Goal: Use online tool/utility: Use online tool/utility

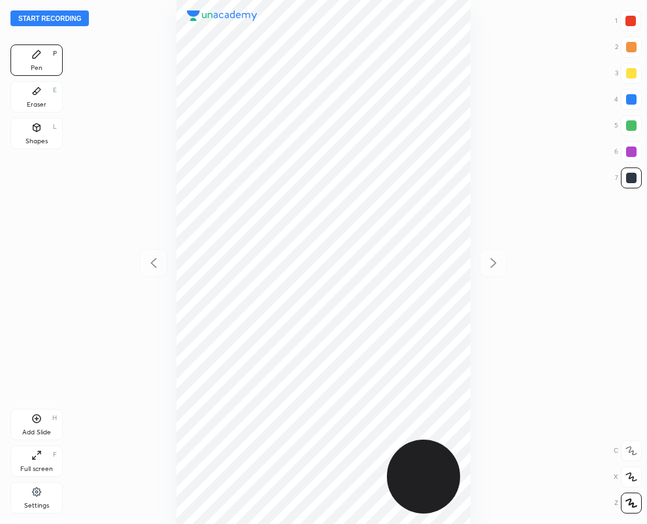
scroll to position [524, 438]
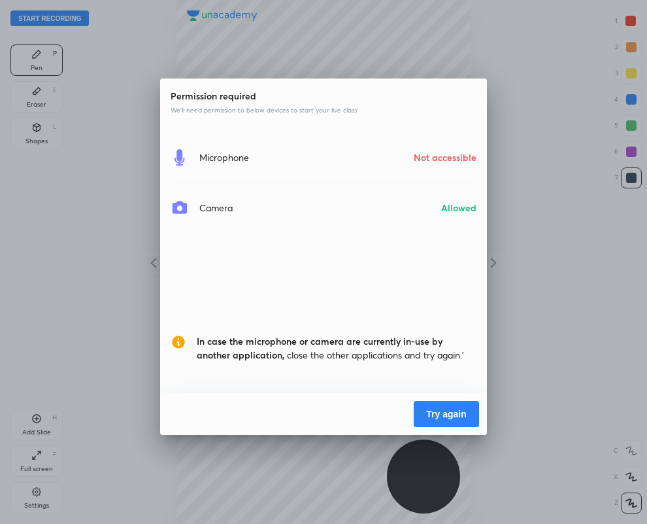
click at [443, 411] on button "Try again" at bounding box center [446, 414] width 65 height 26
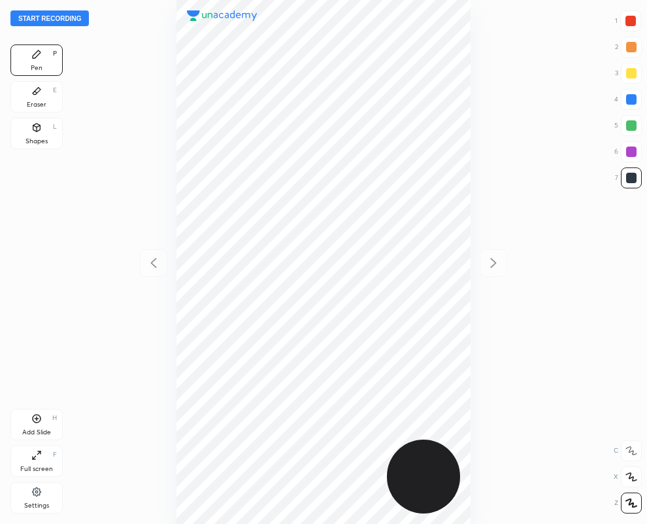
scroll to position [524, 438]
click at [46, 97] on div "Eraser E" at bounding box center [36, 96] width 52 height 31
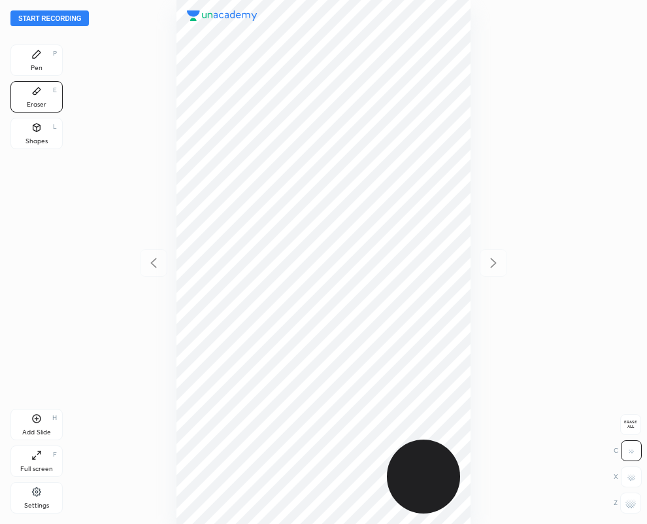
drag, startPoint x: 28, startPoint y: 56, endPoint x: 91, endPoint y: 64, distance: 63.3
click at [29, 56] on div "Pen P" at bounding box center [36, 59] width 52 height 31
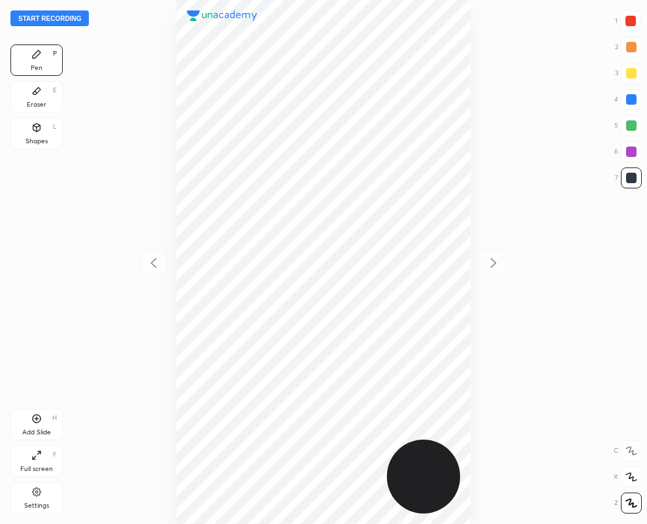
click at [630, 148] on div at bounding box center [631, 151] width 10 height 10
drag, startPoint x: 39, startPoint y: 132, endPoint x: 44, endPoint y: 396, distance: 263.5
click at [38, 132] on icon at bounding box center [36, 127] width 10 height 10
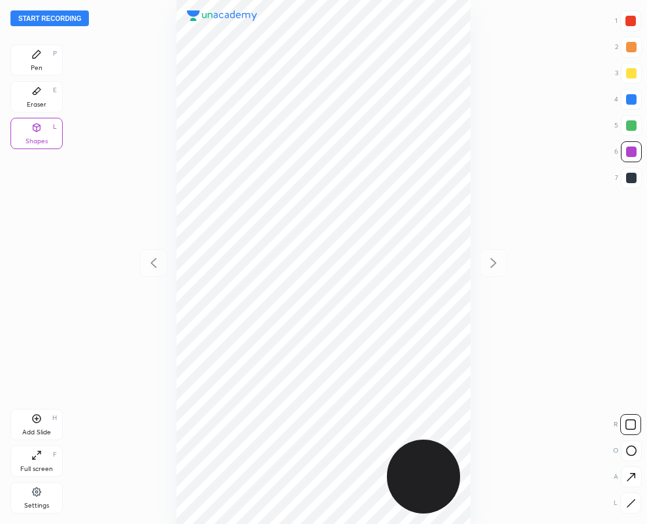
drag, startPoint x: 630, startPoint y: 503, endPoint x: 601, endPoint y: 492, distance: 31.7
click at [626, 500] on icon at bounding box center [631, 503] width 10 height 10
click at [40, 96] on div "Eraser E" at bounding box center [36, 96] width 52 height 31
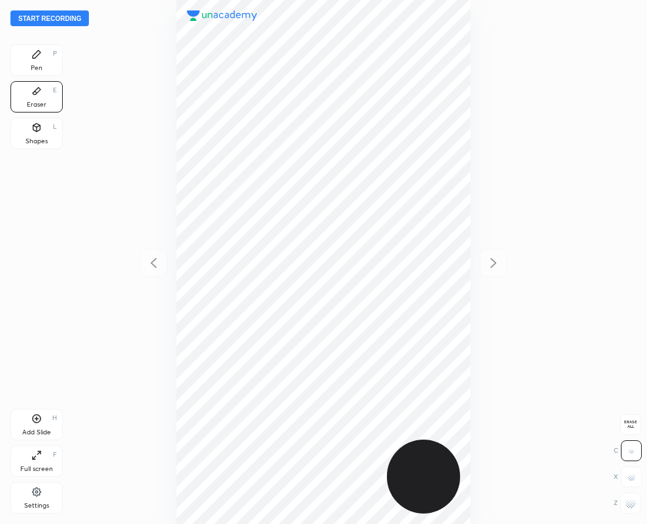
drag, startPoint x: 632, startPoint y: 511, endPoint x: 81, endPoint y: 246, distance: 610.8
click at [603, 507] on div "Start recording 1 2 3 4 5 6 7 R O A L C X Z Erase all C X Z Pen P Eraser E Shap…" at bounding box center [323, 262] width 647 height 524
click at [10, 236] on div "Start recording 1 2 3 4 5 6 7 R O A L C X Z Erase all C X Z Pen P Eraser E Shap…" at bounding box center [323, 262] width 647 height 524
click at [15, 182] on div "Pen P Eraser E Shapes L Add Slide H Full screen F Settings" at bounding box center [36, 281] width 52 height 474
drag, startPoint x: 630, startPoint y: 512, endPoint x: 533, endPoint y: 482, distance: 101.3
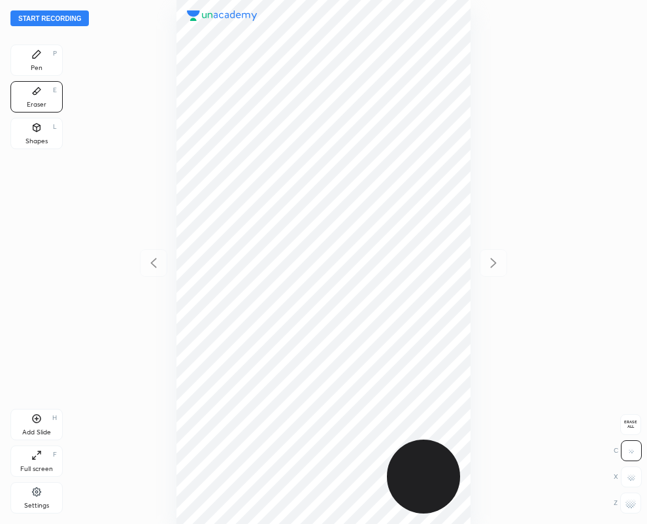
click at [630, 511] on div at bounding box center [630, 502] width 21 height 21
click at [175, 118] on div at bounding box center [324, 262] width 438 height 524
drag, startPoint x: 35, startPoint y: 56, endPoint x: 163, endPoint y: 111, distance: 140.0
click at [35, 56] on icon at bounding box center [37, 54] width 8 height 8
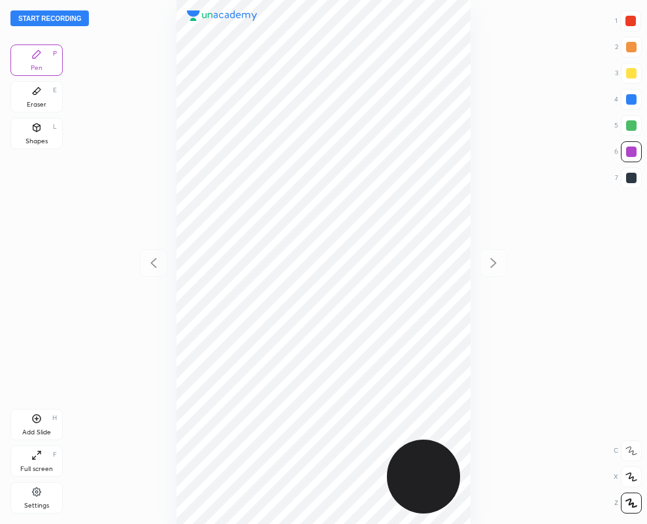
click at [631, 180] on div at bounding box center [631, 178] width 10 height 10
click at [188, 93] on div at bounding box center [324, 262] width 438 height 524
click at [184, 93] on div at bounding box center [324, 262] width 438 height 524
click at [177, 90] on div at bounding box center [324, 262] width 438 height 524
click at [39, 90] on icon at bounding box center [37, 91] width 8 height 7
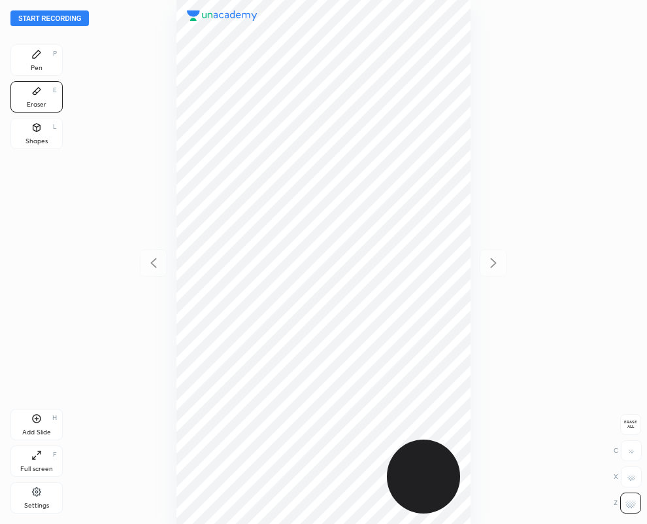
click at [170, 89] on div at bounding box center [324, 262] width 438 height 524
click at [48, 65] on div "Pen P" at bounding box center [36, 59] width 52 height 31
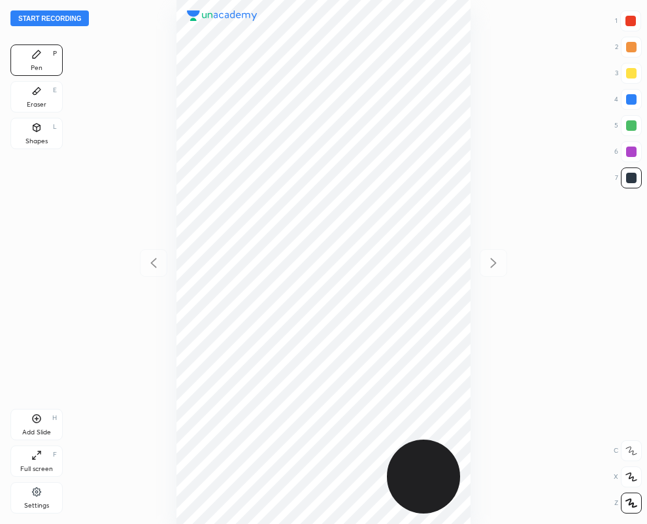
drag, startPoint x: 40, startPoint y: 62, endPoint x: 95, endPoint y: 75, distance: 57.1
click at [33, 93] on icon at bounding box center [37, 91] width 8 height 7
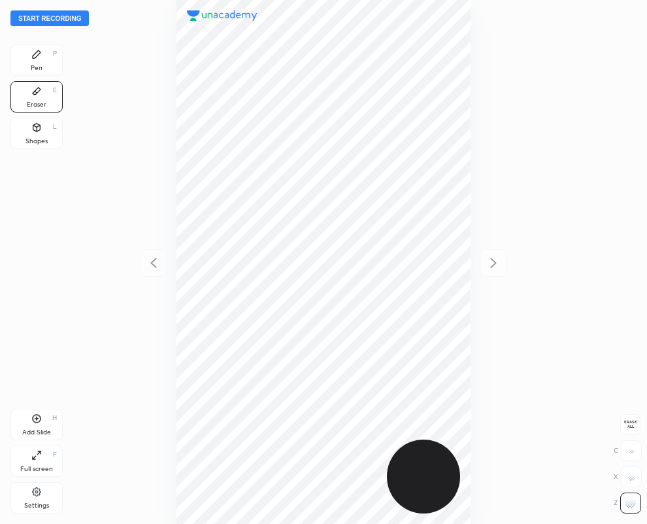
click at [174, 207] on div at bounding box center [324, 262] width 438 height 524
click at [43, 59] on div "Pen P" at bounding box center [36, 59] width 52 height 31
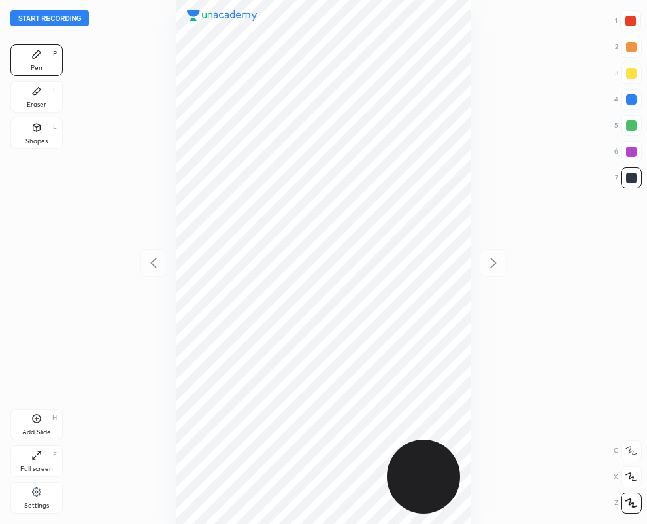
click at [35, 92] on icon at bounding box center [37, 91] width 8 height 7
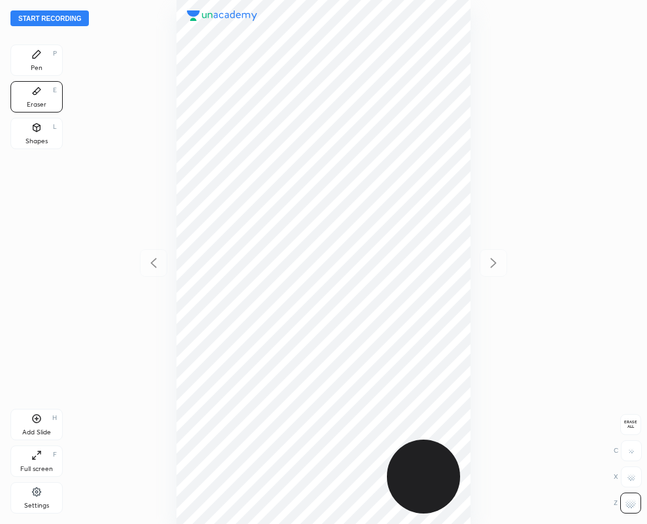
click at [26, 67] on div "Pen P" at bounding box center [36, 59] width 52 height 31
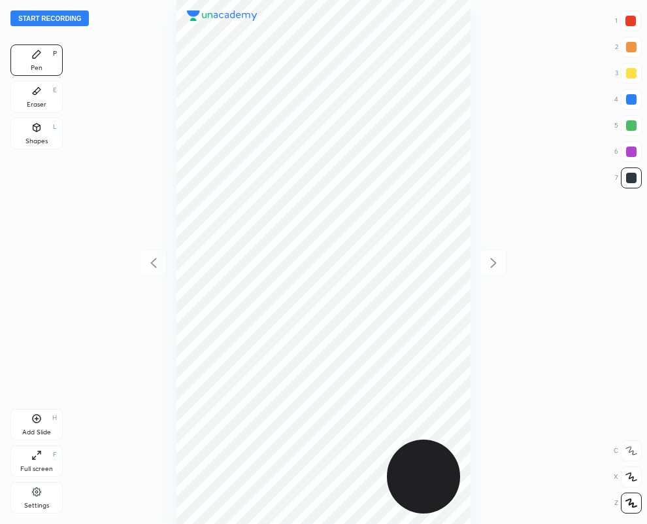
click at [197, 207] on div at bounding box center [324, 262] width 438 height 524
click at [33, 101] on div "Eraser" at bounding box center [37, 104] width 20 height 7
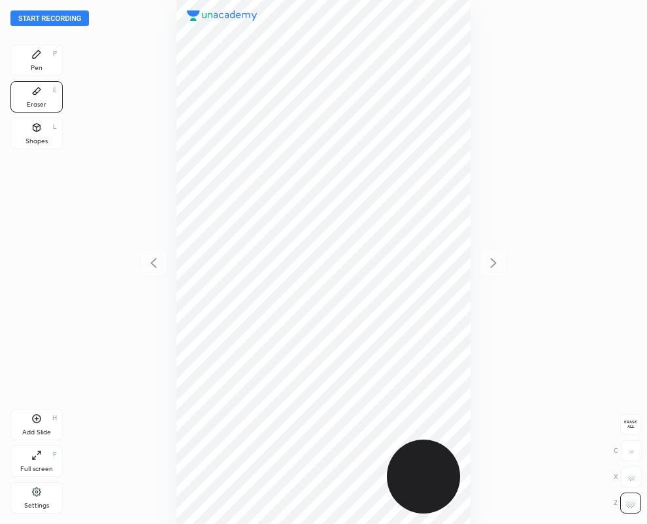
click at [29, 59] on div "Pen P" at bounding box center [36, 59] width 52 height 31
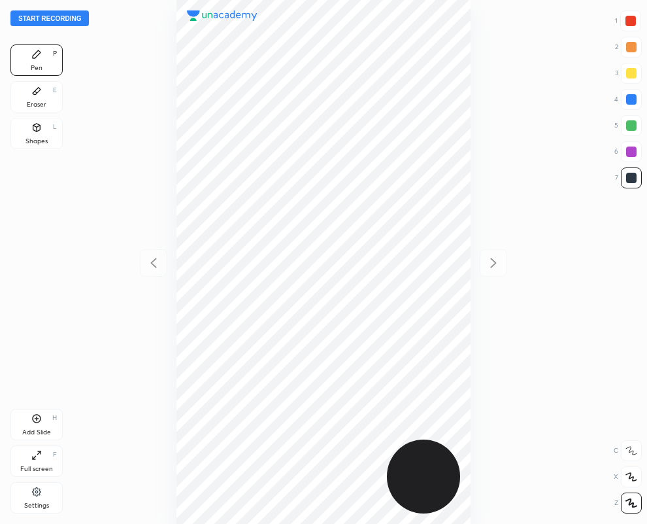
click at [35, 90] on icon at bounding box center [36, 91] width 10 height 10
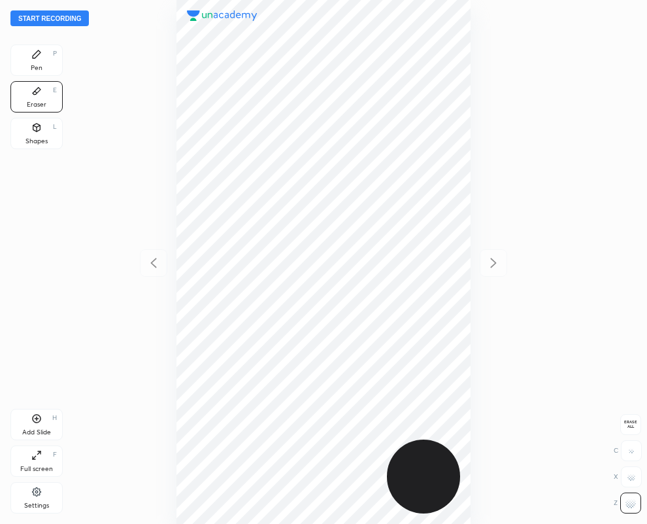
click at [46, 61] on div "Pen P" at bounding box center [36, 59] width 52 height 31
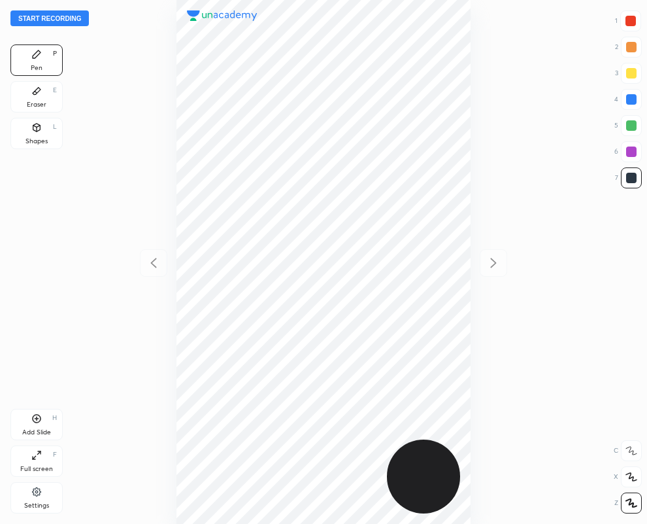
drag, startPoint x: 637, startPoint y: 16, endPoint x: 592, endPoint y: 24, distance: 45.7
click at [637, 14] on div at bounding box center [630, 20] width 21 height 21
drag, startPoint x: 631, startPoint y: 177, endPoint x: 623, endPoint y: 173, distance: 8.8
click at [630, 177] on div at bounding box center [631, 178] width 10 height 10
drag, startPoint x: 169, startPoint y: 139, endPoint x: 172, endPoint y: 149, distance: 10.1
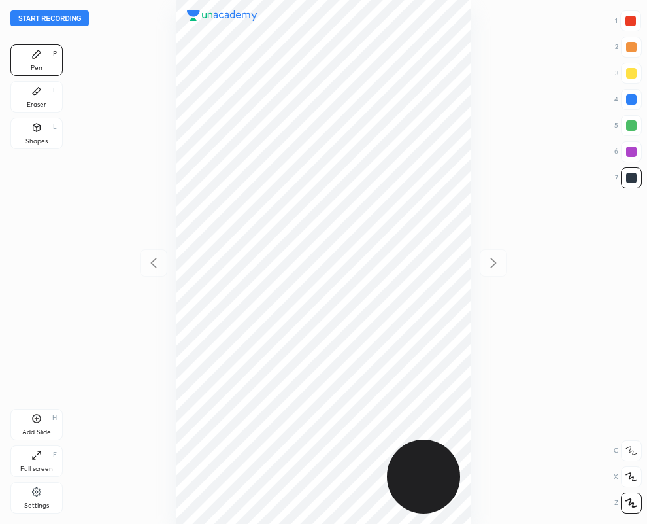
click at [172, 150] on div at bounding box center [324, 262] width 438 height 524
click at [46, 90] on div "Eraser E" at bounding box center [36, 96] width 52 height 31
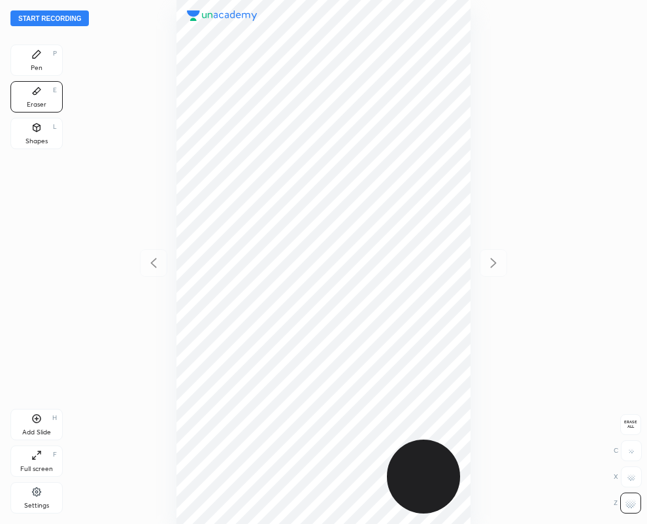
click at [31, 67] on div "Pen" at bounding box center [37, 68] width 12 height 7
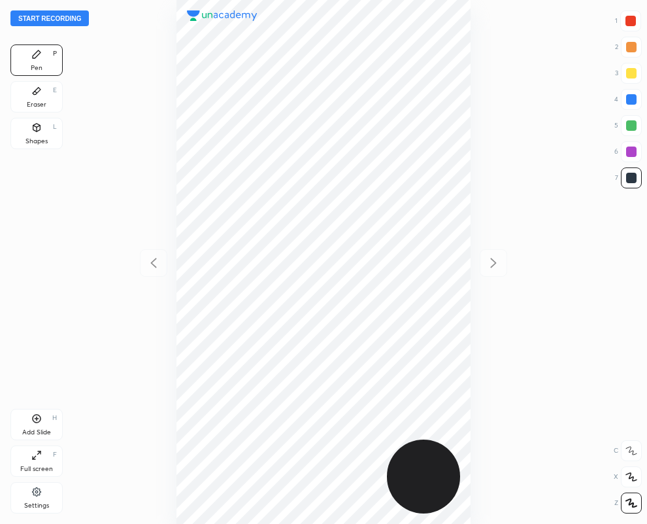
click at [632, 99] on div at bounding box center [631, 99] width 10 height 10
click at [635, 178] on div at bounding box center [631, 178] width 10 height 10
click at [41, 103] on div "Eraser" at bounding box center [37, 104] width 20 height 7
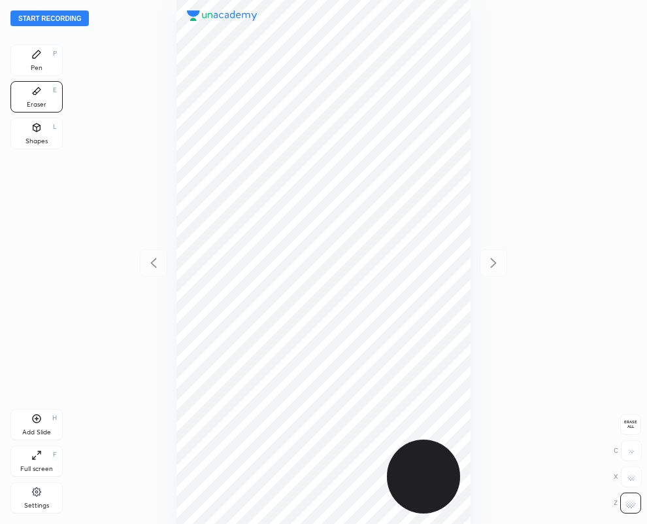
click at [38, 57] on icon at bounding box center [36, 54] width 10 height 10
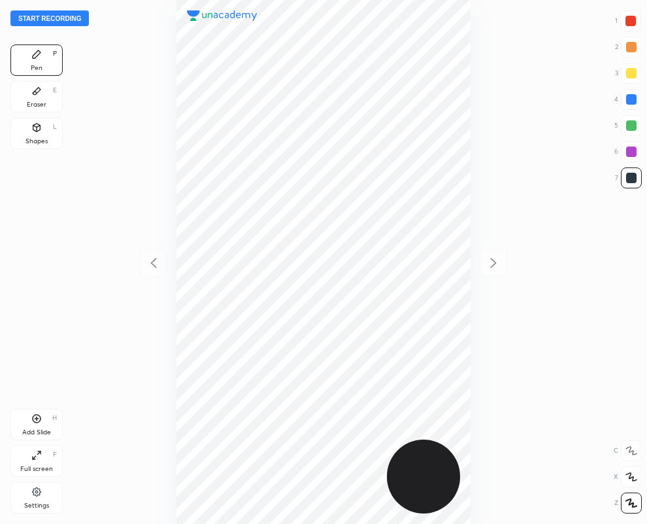
drag, startPoint x: 636, startPoint y: 20, endPoint x: 610, endPoint y: 27, distance: 27.1
click at [636, 22] on div at bounding box center [630, 20] width 21 height 21
click at [42, 424] on div "Add Slide H" at bounding box center [36, 424] width 52 height 31
click at [631, 180] on div at bounding box center [631, 178] width 10 height 10
drag, startPoint x: 33, startPoint y: 89, endPoint x: 164, endPoint y: 124, distance: 136.1
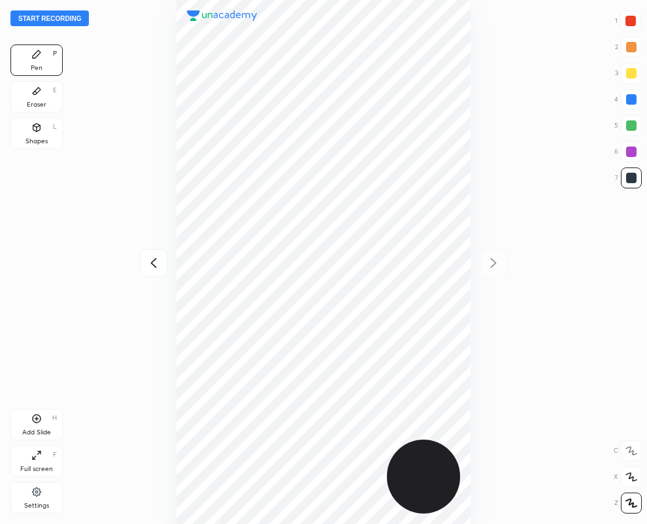
click at [34, 89] on icon at bounding box center [36, 91] width 10 height 10
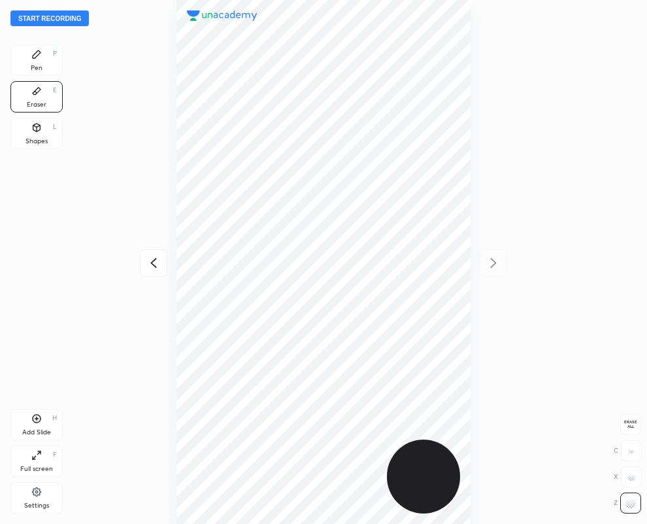
click at [36, 56] on icon at bounding box center [37, 54] width 8 height 8
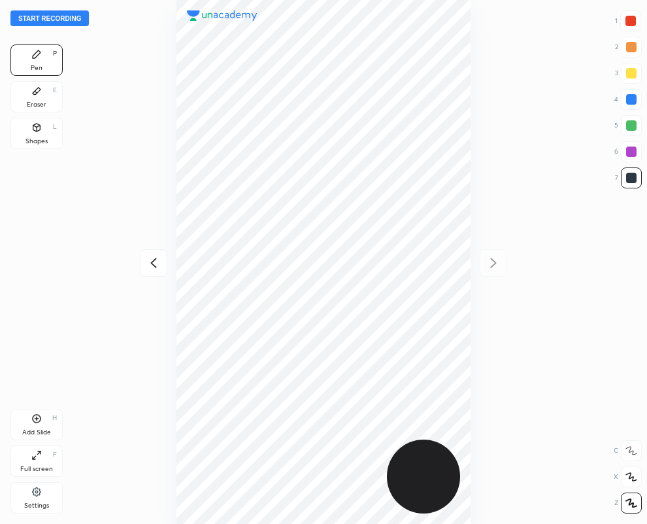
click at [151, 265] on icon at bounding box center [154, 263] width 16 height 16
click at [494, 263] on icon at bounding box center [494, 263] width 6 height 10
drag, startPoint x: 634, startPoint y: 16, endPoint x: 488, endPoint y: 142, distance: 192.9
click at [634, 18] on div at bounding box center [630, 20] width 21 height 21
drag, startPoint x: 634, startPoint y: 178, endPoint x: 576, endPoint y: 182, distance: 58.3
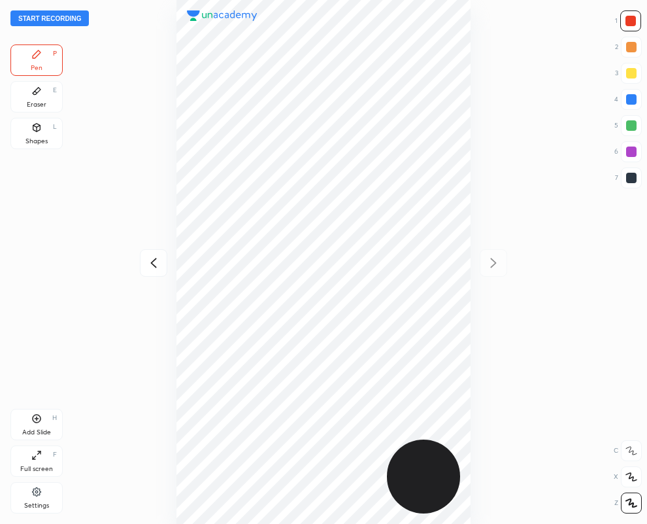
click at [633, 177] on div at bounding box center [631, 178] width 10 height 10
click at [151, 262] on icon at bounding box center [153, 263] width 6 height 10
click at [638, 16] on div at bounding box center [630, 20] width 21 height 21
click at [490, 259] on icon at bounding box center [494, 263] width 16 height 16
drag, startPoint x: 632, startPoint y: 172, endPoint x: 525, endPoint y: 190, distance: 108.1
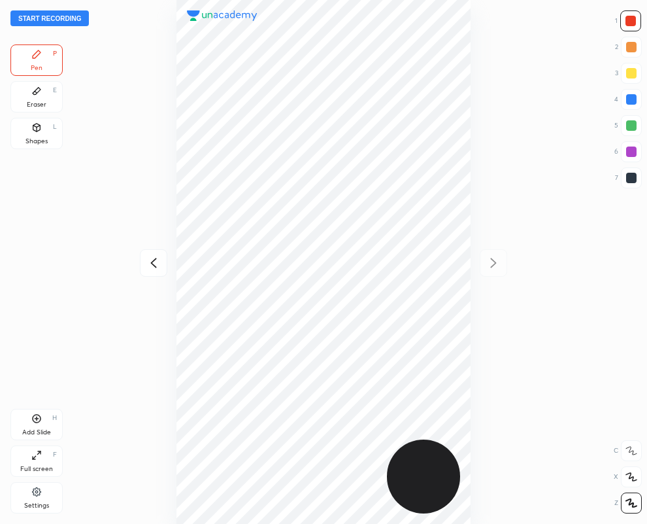
click at [632, 173] on div at bounding box center [631, 178] width 10 height 10
drag, startPoint x: 636, startPoint y: 97, endPoint x: 562, endPoint y: 158, distance: 96.2
click at [633, 100] on div at bounding box center [631, 99] width 10 height 10
click at [33, 420] on icon at bounding box center [36, 418] width 10 height 10
click at [632, 14] on div at bounding box center [630, 20] width 21 height 21
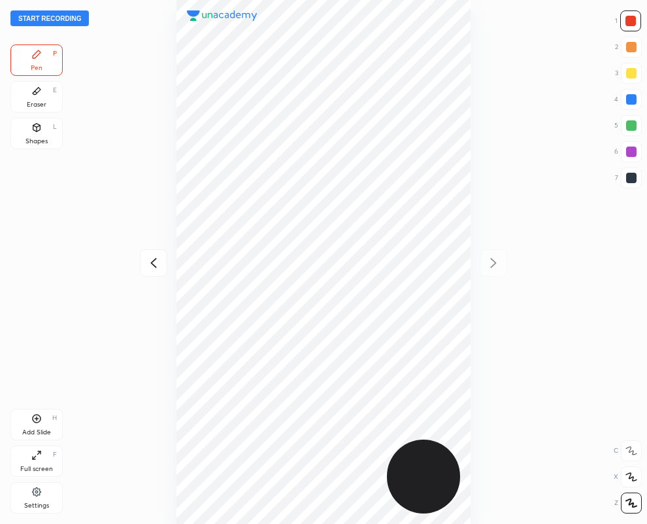
click at [632, 14] on div at bounding box center [630, 20] width 21 height 21
click at [151, 262] on icon at bounding box center [153, 263] width 6 height 10
click at [35, 90] on icon at bounding box center [37, 91] width 8 height 7
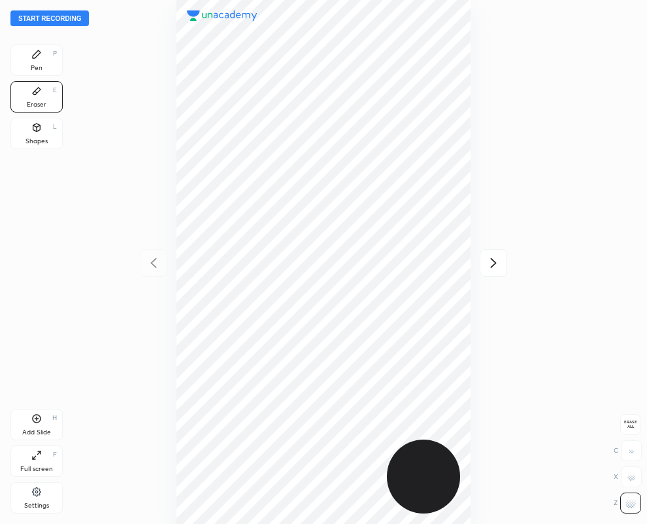
click at [40, 60] on div "Pen P" at bounding box center [36, 59] width 52 height 31
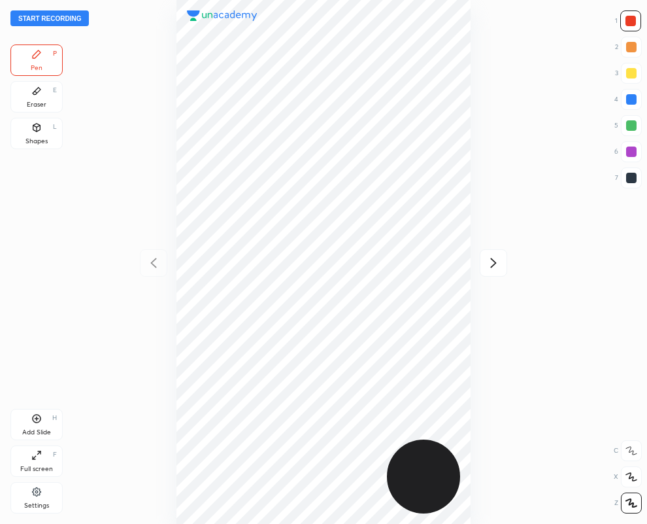
click at [635, 171] on div at bounding box center [631, 177] width 21 height 21
drag, startPoint x: 36, startPoint y: 101, endPoint x: 81, endPoint y: 265, distance: 170.2
click at [37, 101] on div "Eraser" at bounding box center [37, 104] width 20 height 7
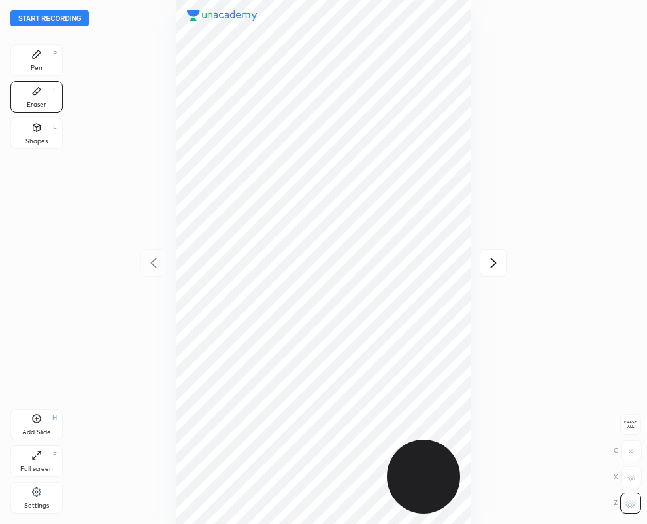
click at [42, 52] on div "Pen P" at bounding box center [36, 59] width 52 height 31
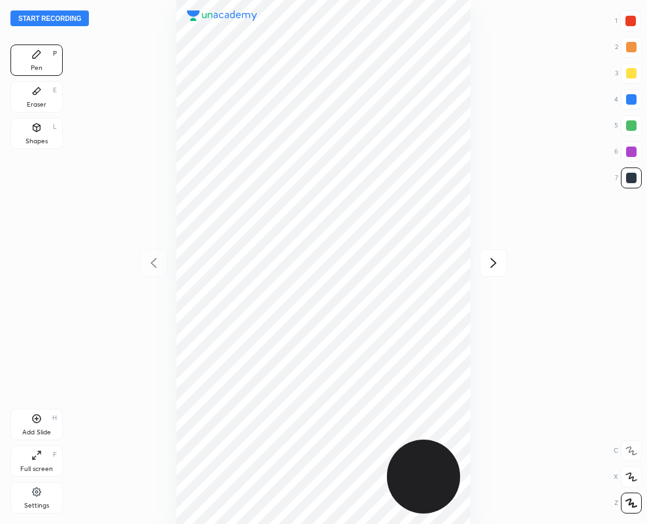
click at [493, 260] on icon at bounding box center [494, 263] width 6 height 10
click at [42, 97] on div "Eraser E" at bounding box center [36, 96] width 52 height 31
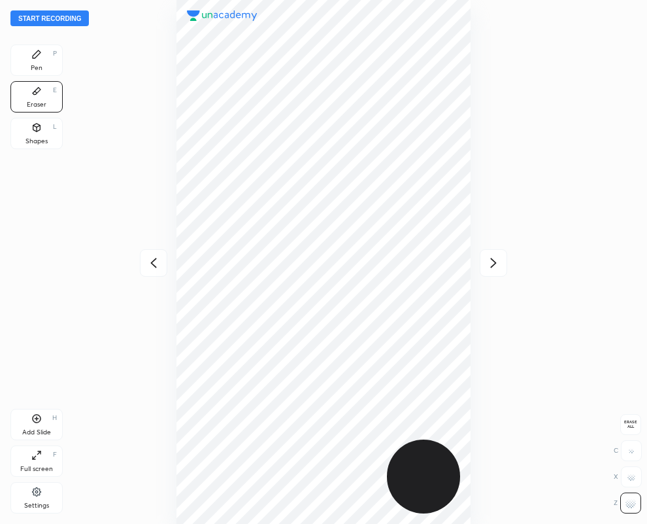
click at [37, 56] on icon at bounding box center [36, 54] width 10 height 10
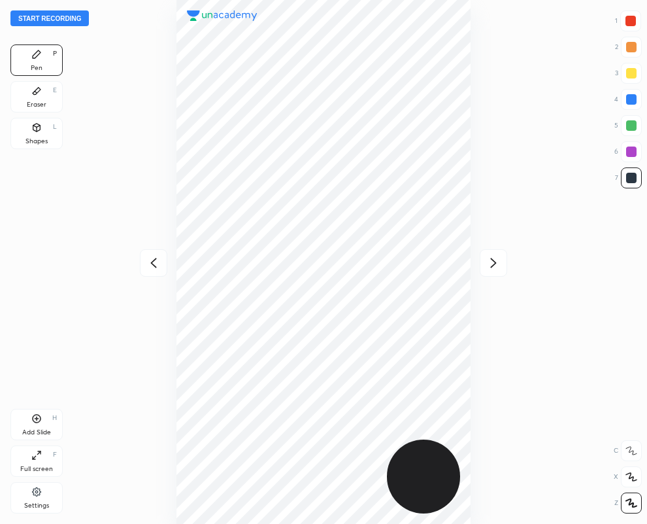
click at [31, 96] on div "Eraser E" at bounding box center [36, 96] width 52 height 31
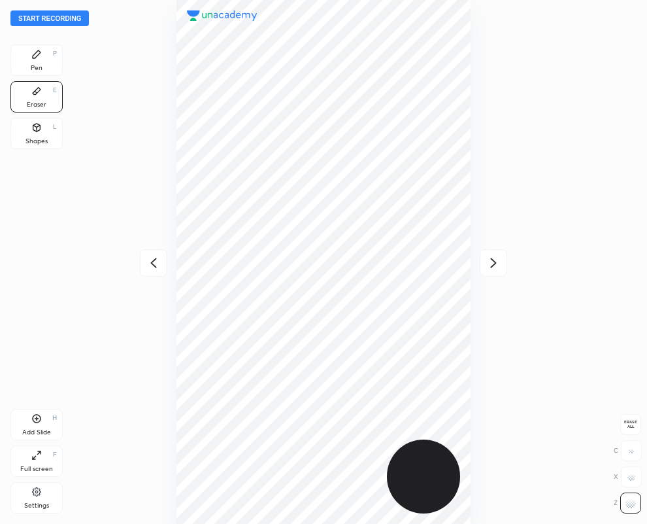
click at [40, 59] on icon at bounding box center [36, 54] width 10 height 10
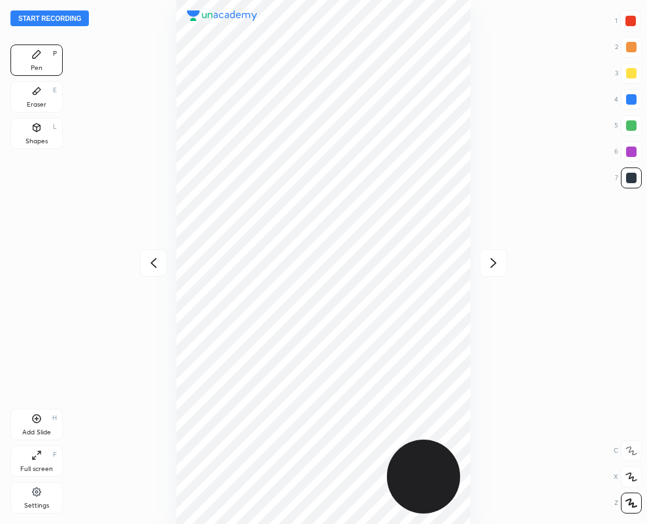
click at [26, 98] on div "Eraser E" at bounding box center [36, 96] width 52 height 31
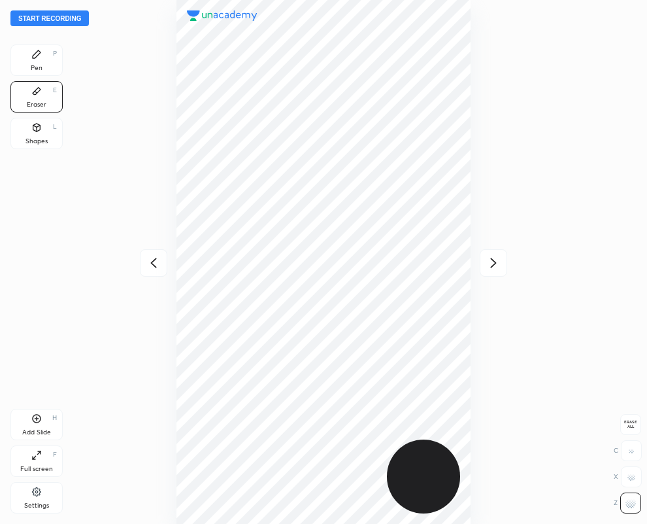
click at [48, 69] on div "Pen P" at bounding box center [36, 59] width 52 height 31
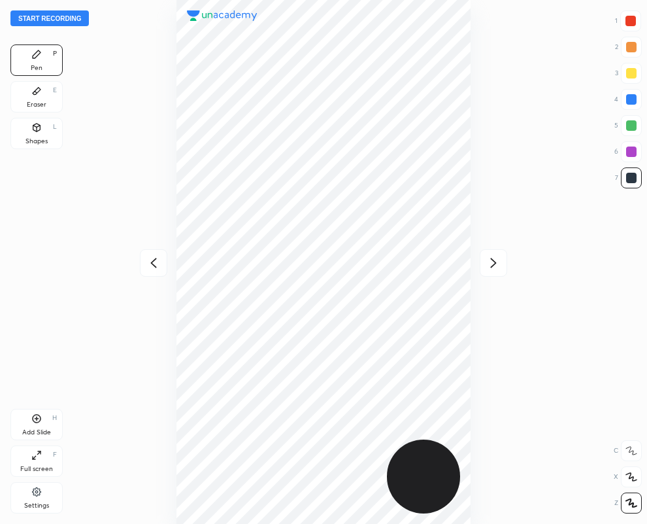
drag, startPoint x: 42, startPoint y: 96, endPoint x: 154, endPoint y: 186, distance: 143.7
click at [40, 102] on div "Eraser E" at bounding box center [36, 96] width 52 height 31
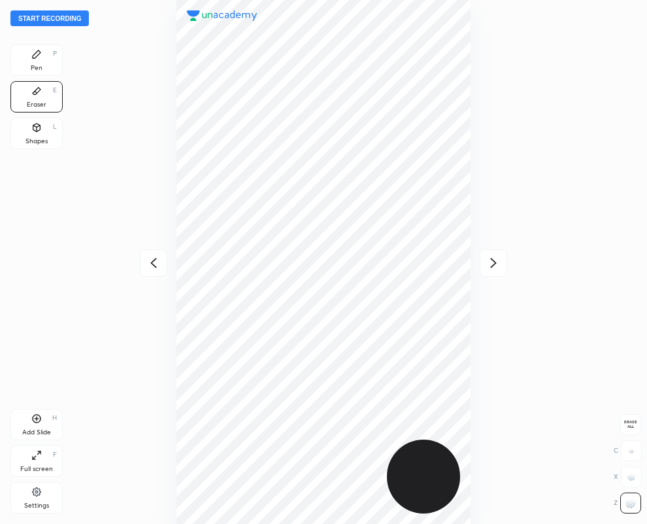
click at [26, 63] on div "Pen P" at bounding box center [36, 59] width 52 height 31
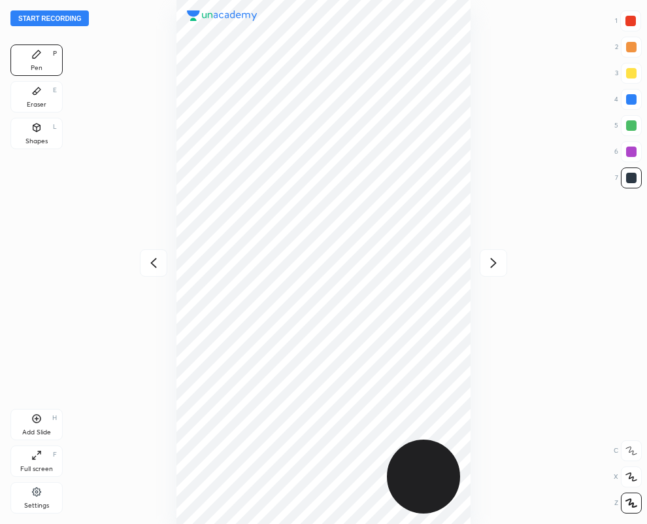
click at [42, 90] on div "Eraser E" at bounding box center [36, 96] width 52 height 31
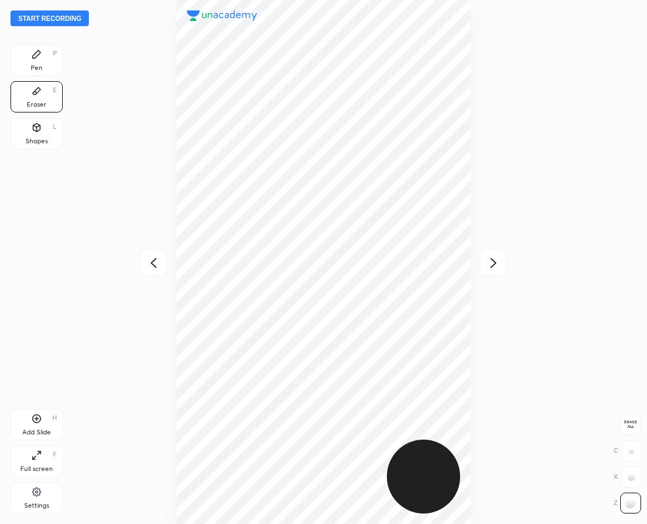
click at [30, 62] on div "Pen P" at bounding box center [36, 59] width 52 height 31
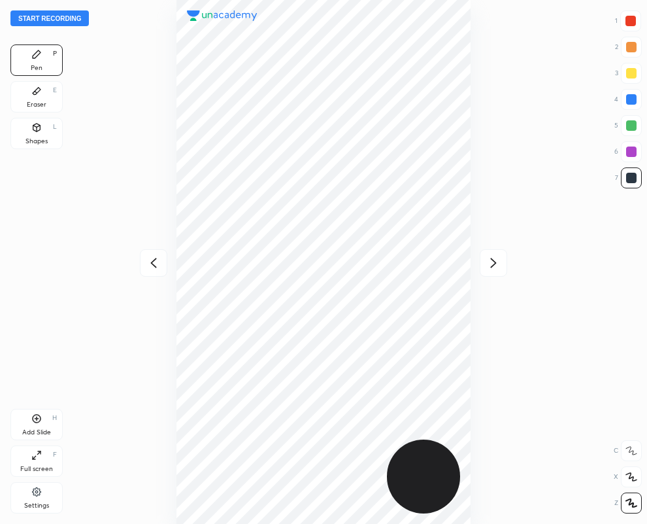
click at [25, 86] on div "Eraser E" at bounding box center [36, 96] width 52 height 31
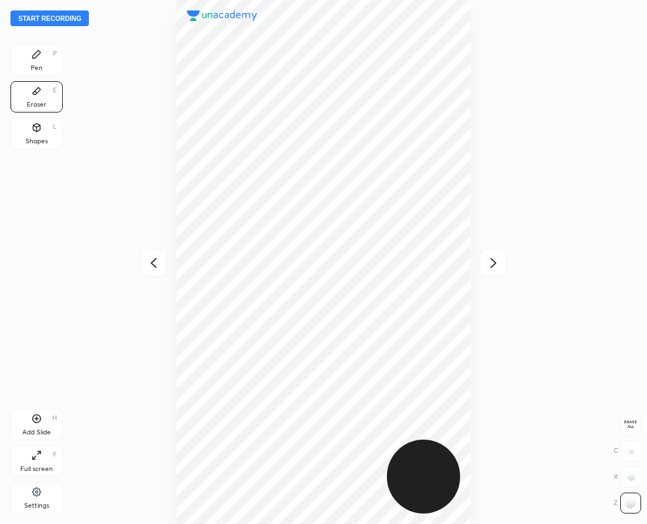
click at [58, 67] on div "Pen P" at bounding box center [36, 59] width 52 height 31
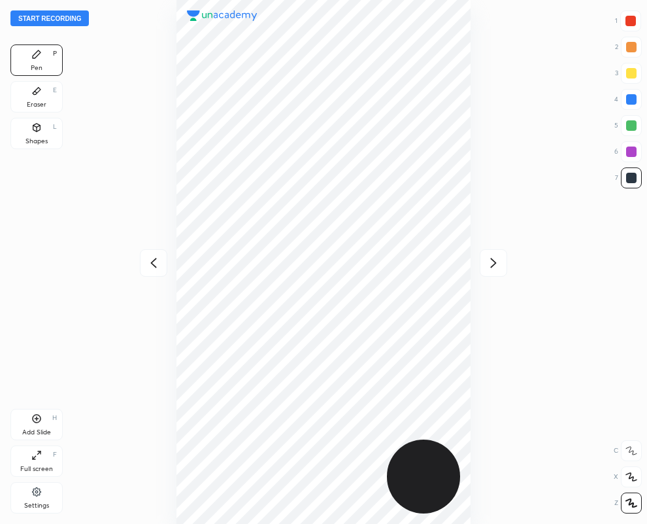
click at [628, 100] on div at bounding box center [631, 99] width 10 height 10
click at [494, 262] on icon at bounding box center [494, 263] width 6 height 10
drag, startPoint x: 635, startPoint y: 20, endPoint x: 614, endPoint y: 16, distance: 21.2
click at [631, 18] on div at bounding box center [631, 21] width 10 height 10
click at [632, 175] on div at bounding box center [631, 178] width 10 height 10
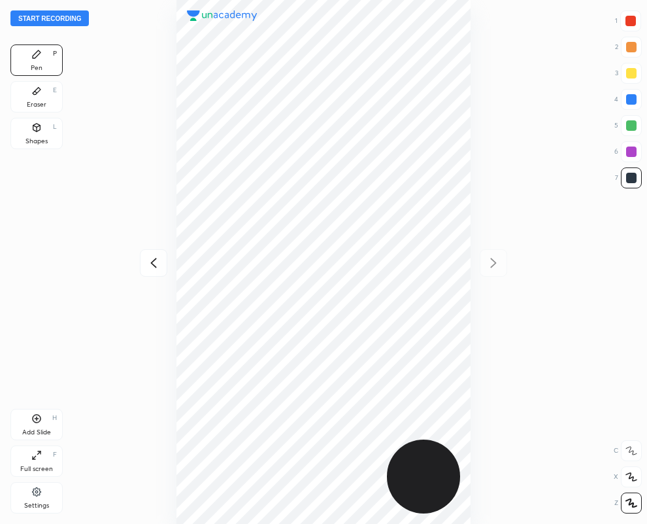
click at [632, 150] on div at bounding box center [631, 151] width 10 height 10
click at [150, 261] on icon at bounding box center [154, 263] width 16 height 16
click at [151, 261] on icon at bounding box center [154, 263] width 16 height 16
click at [27, 18] on button "Start recording" at bounding box center [49, 18] width 78 height 16
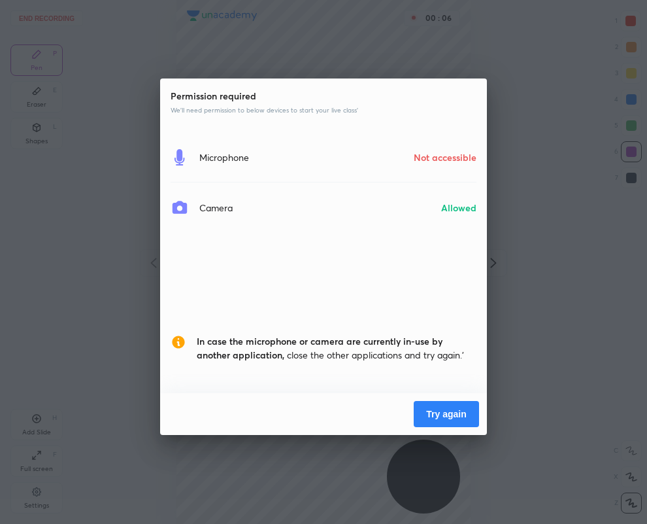
click at [463, 422] on button "Try again" at bounding box center [446, 414] width 65 height 26
